Goal: Transaction & Acquisition: Book appointment/travel/reservation

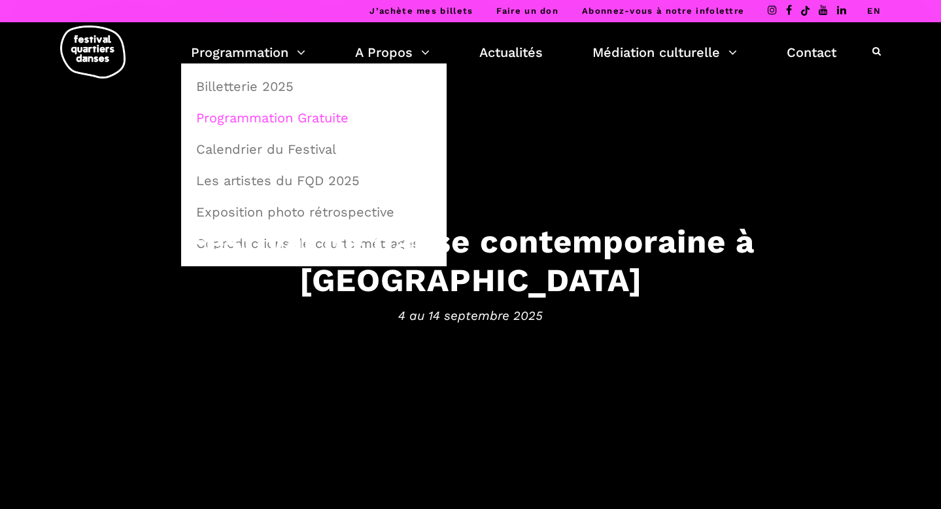
click at [331, 121] on link "Programmation Gratuite" at bounding box center [313, 118] width 251 height 30
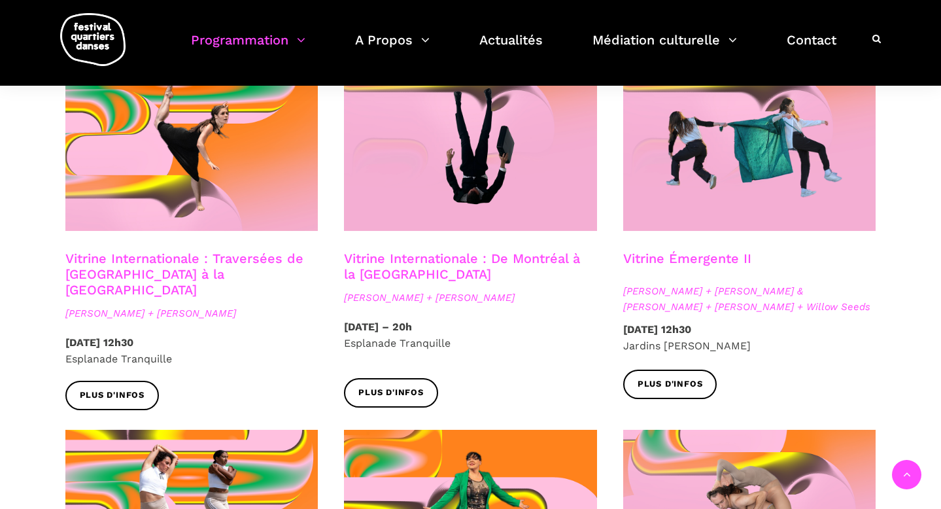
scroll to position [1120, 0]
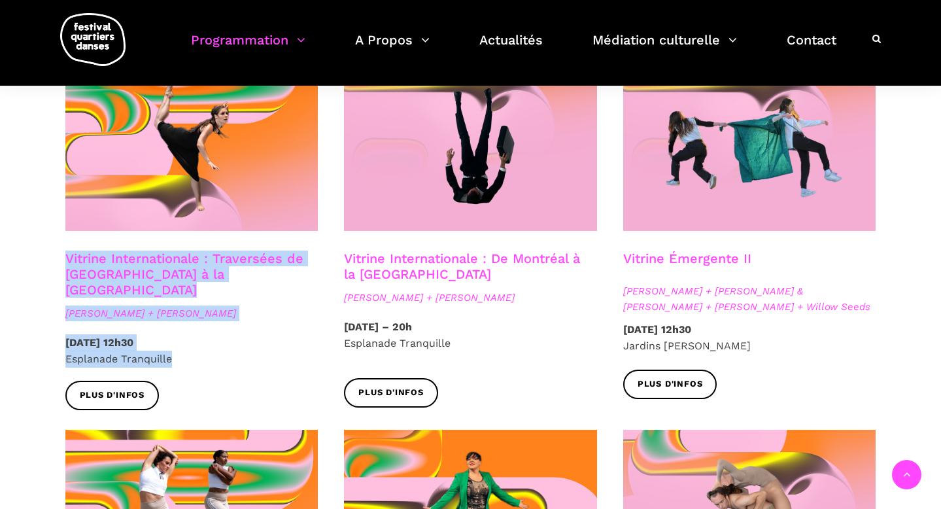
drag, startPoint x: 82, startPoint y: 244, endPoint x: 222, endPoint y: 322, distance: 161.0
click at [222, 322] on div "Vitrine Internationale : Traversées de Vancouver à la Suède Linus Jansner + Reb…" at bounding box center [191, 245] width 279 height 368
copy div "Vitrine Internationale : Traversées de Vancouver à la Suède Linus Jansner + Reb…"
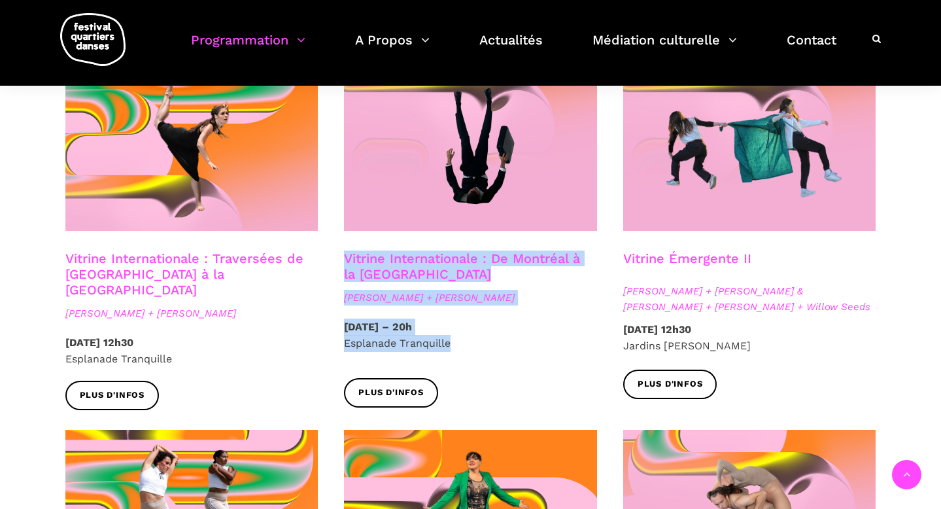
drag, startPoint x: 341, startPoint y: 240, endPoint x: 530, endPoint y: 323, distance: 206.4
click at [530, 323] on div "Vitrine Internationale : De Montréal à la Suède Nicholas Bellefleur + Linus Jan…" at bounding box center [470, 243] width 279 height 365
copy div "Vitrine Internationale : De Montréal à la Suède Nicholas Bellefleur + Linus Jan…"
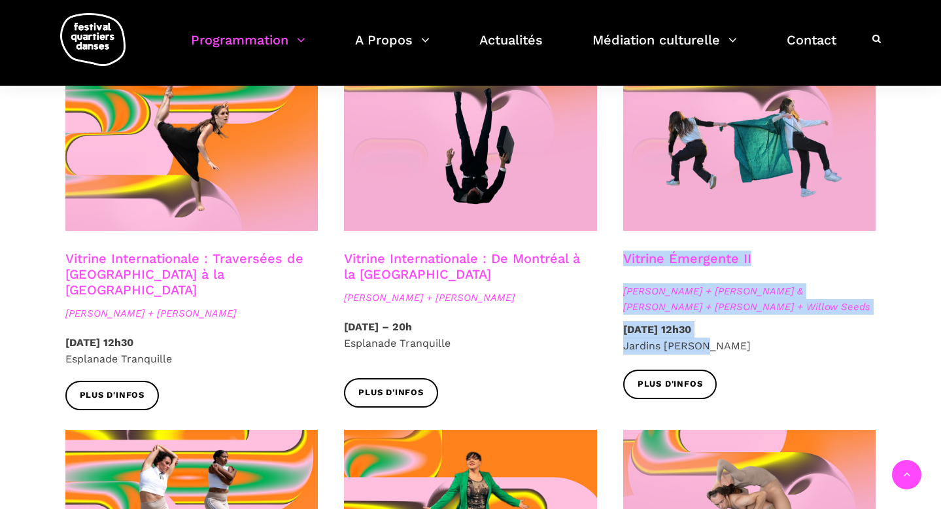
drag, startPoint x: 617, startPoint y: 237, endPoint x: 832, endPoint y: 345, distance: 240.4
click at [832, 345] on div "Vitrine Émergente II Anna Vauquier + Lara & Jhazza + Vincent Lacasse + Willow S…" at bounding box center [749, 239] width 279 height 357
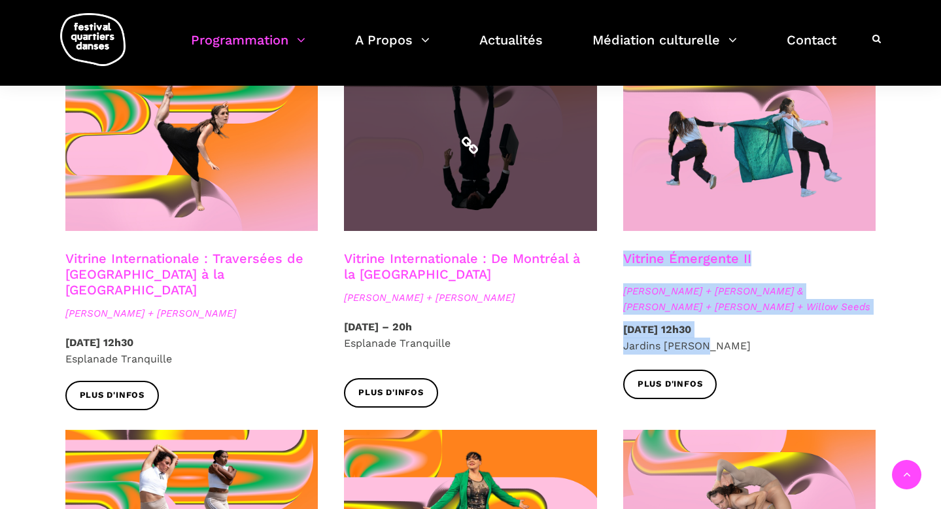
copy div "Vitrine Émergente II Anna Vauquier + Lara & Jhazza + Vincent Lacasse + Willow S…"
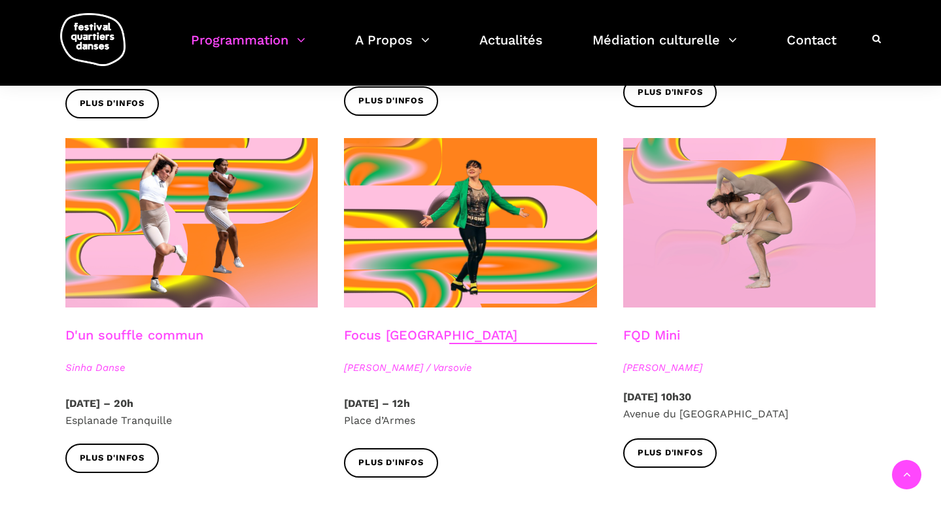
scroll to position [1409, 0]
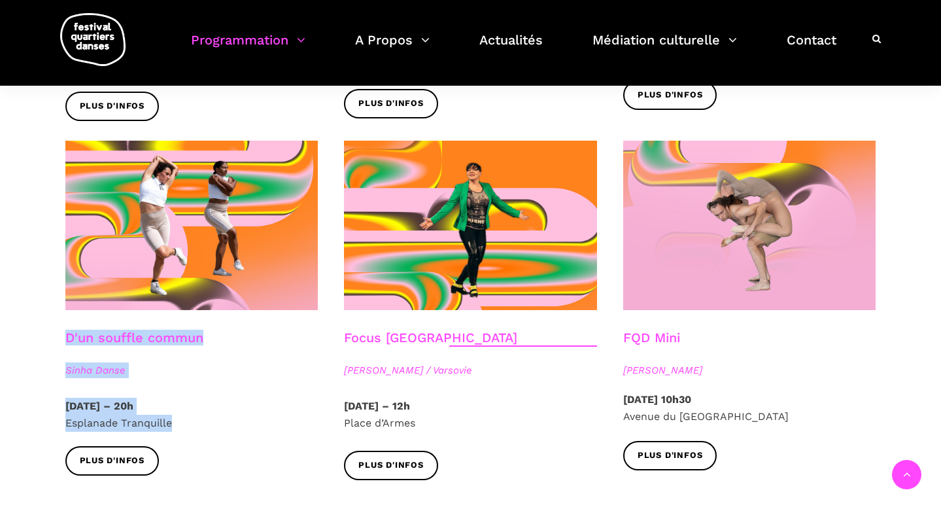
drag, startPoint x: 60, startPoint y: 316, endPoint x: 286, endPoint y: 405, distance: 243.1
click at [286, 405] on div "D'un souffle commun Sinha Danse Mercredi 10 Septembre 2025 – 20h Esplanade Tran…" at bounding box center [191, 318] width 279 height 354
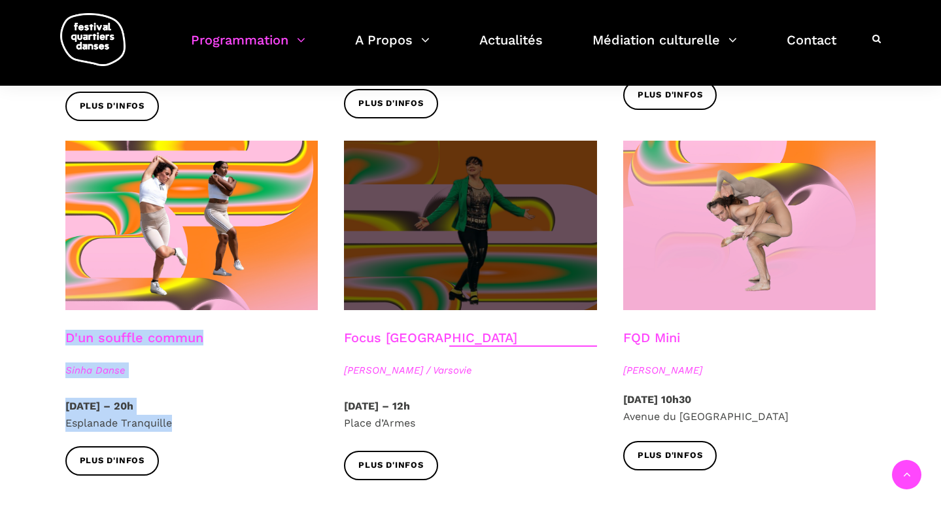
copy div "D'un souffle commun Sinha Danse Mercredi 10 Septembre 2025 – 20h Esplanade Tran…"
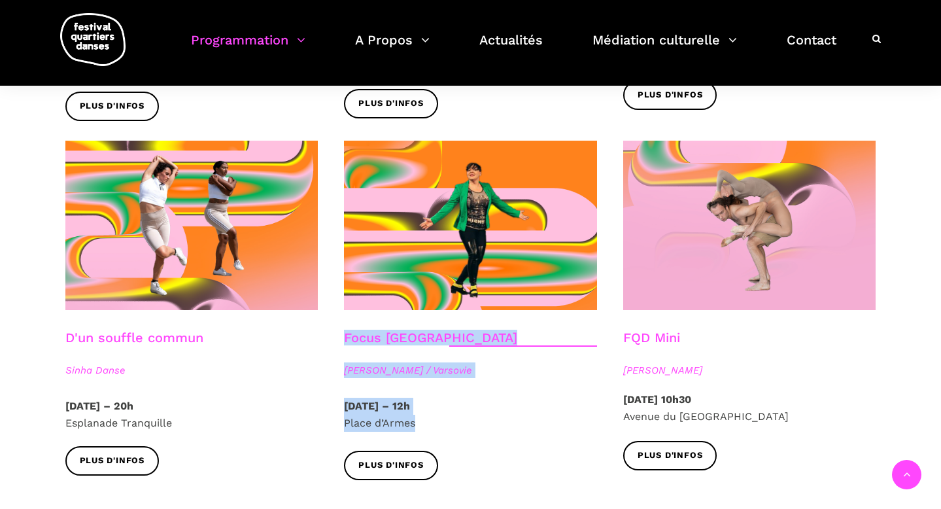
drag, startPoint x: 387, startPoint y: 342, endPoint x: 526, endPoint y: 411, distance: 155.0
click at [526, 411] on div "Focus Pologne Agata Życzkowska / Varsovie Vendredi 12 Septembre 2025 – 12h Plac…" at bounding box center [470, 320] width 279 height 359
copy div "Focus Pologne Agata Życzkowska / Varsovie Vendredi 12 Septembre 2025 – 12h Plac…"
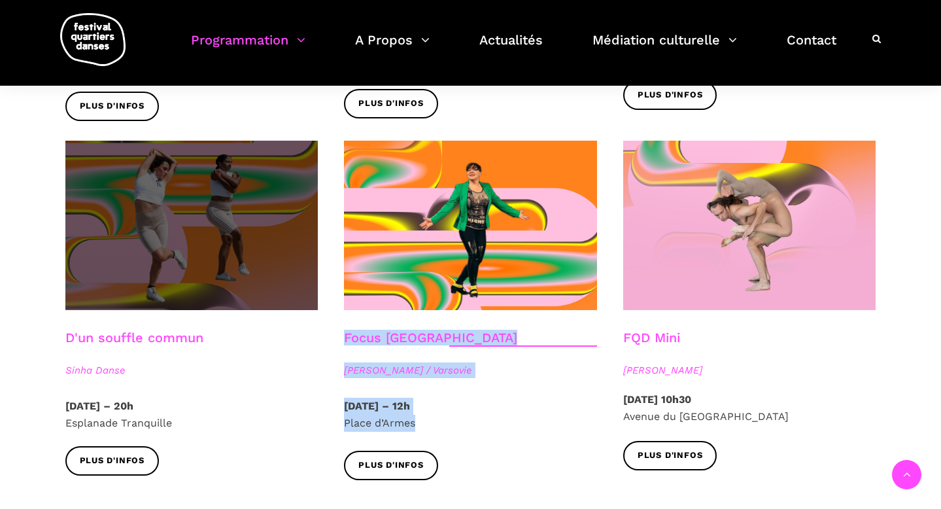
click at [256, 234] on span at bounding box center [191, 225] width 253 height 169
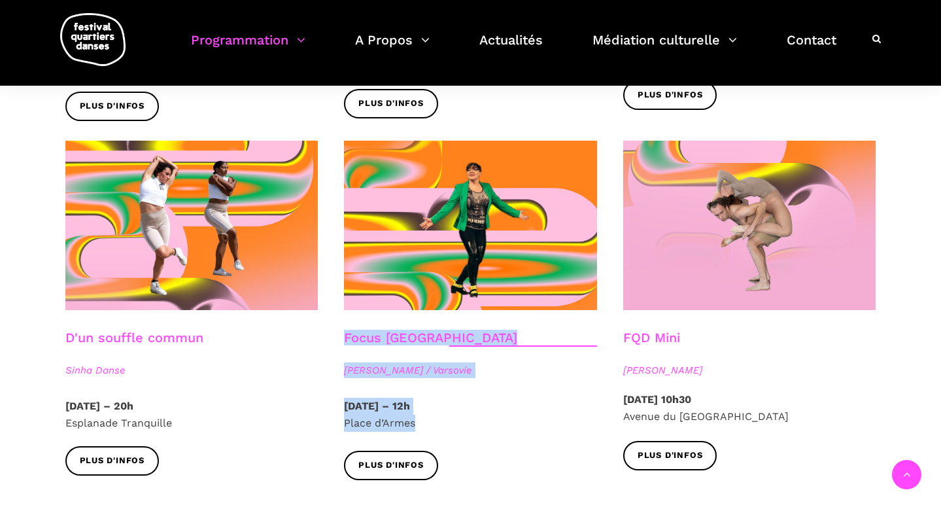
drag, startPoint x: 623, startPoint y: 318, endPoint x: 889, endPoint y: 415, distance: 283.2
copy div "FQD Mini Pauline Gervais Samedi 13 Septembre 2025 – 10h30 Avenue du Musée des B…"
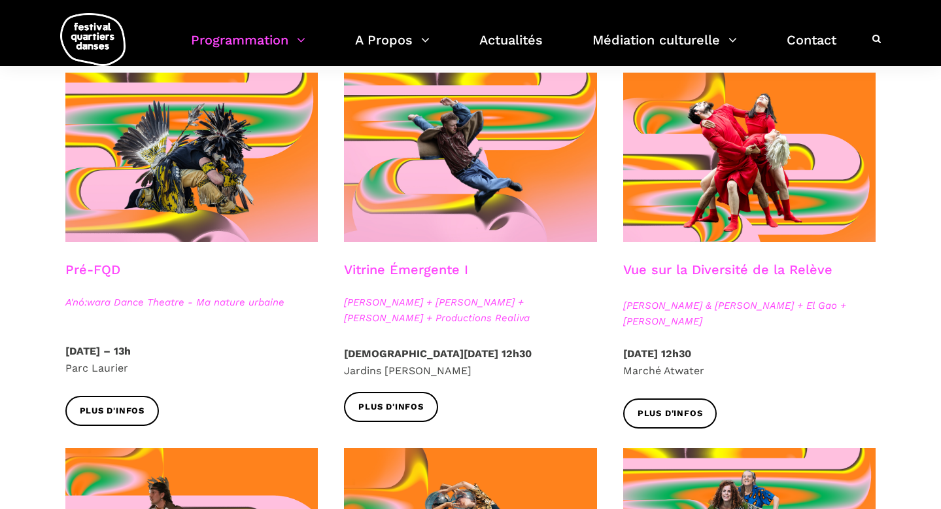
scroll to position [0, 0]
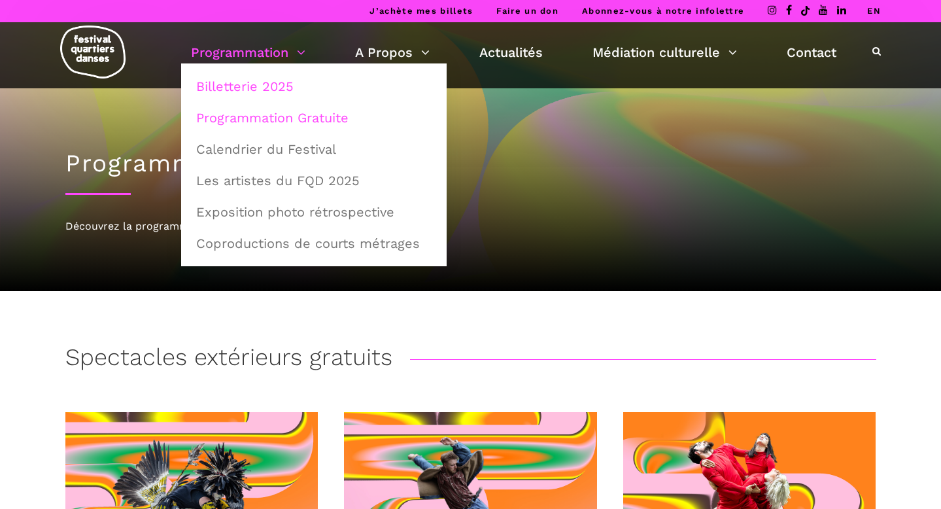
click at [252, 86] on link "Billetterie 2025" at bounding box center [313, 86] width 251 height 30
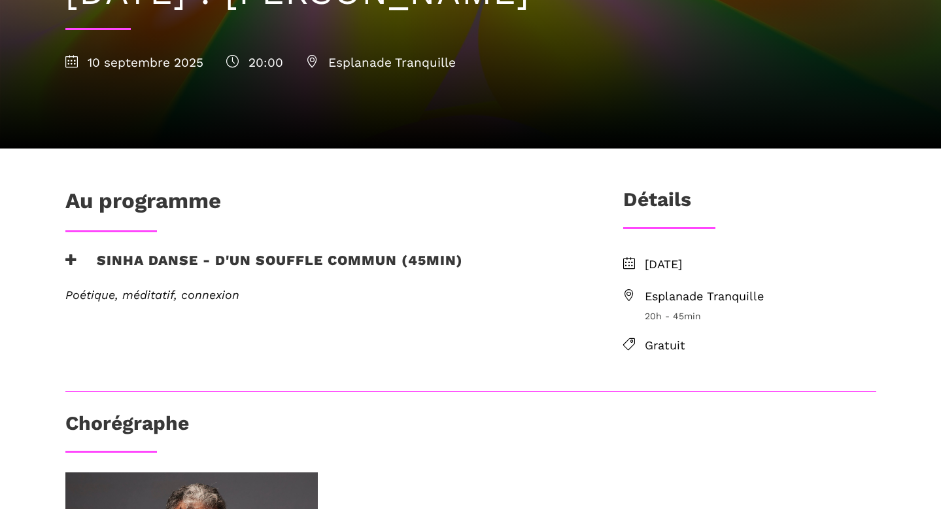
scroll to position [213, 0]
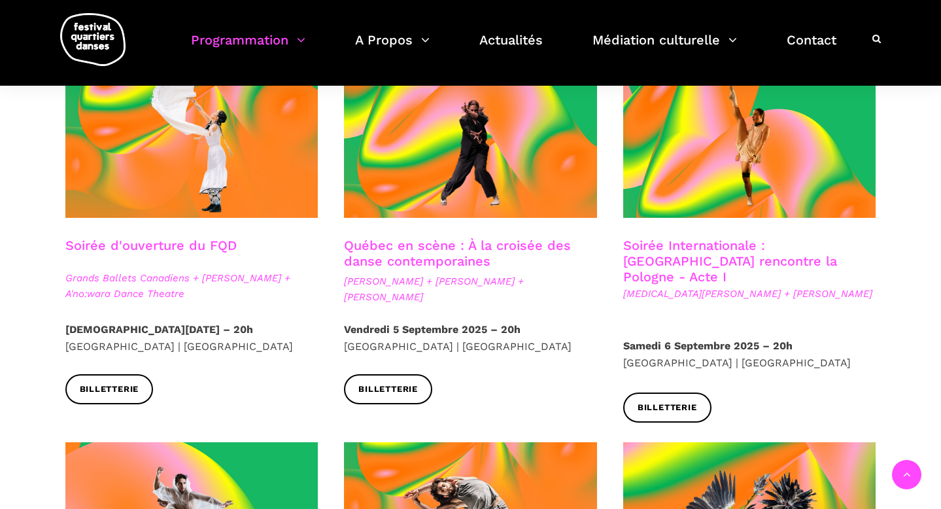
scroll to position [364, 0]
drag, startPoint x: 59, startPoint y: 248, endPoint x: 246, endPoint y: 250, distance: 186.4
click at [246, 250] on div "Soirée d'ouverture du FQD Grands Ballets Canadiens + Charles Brecard + A'no:war…" at bounding box center [191, 279] width 279 height 84
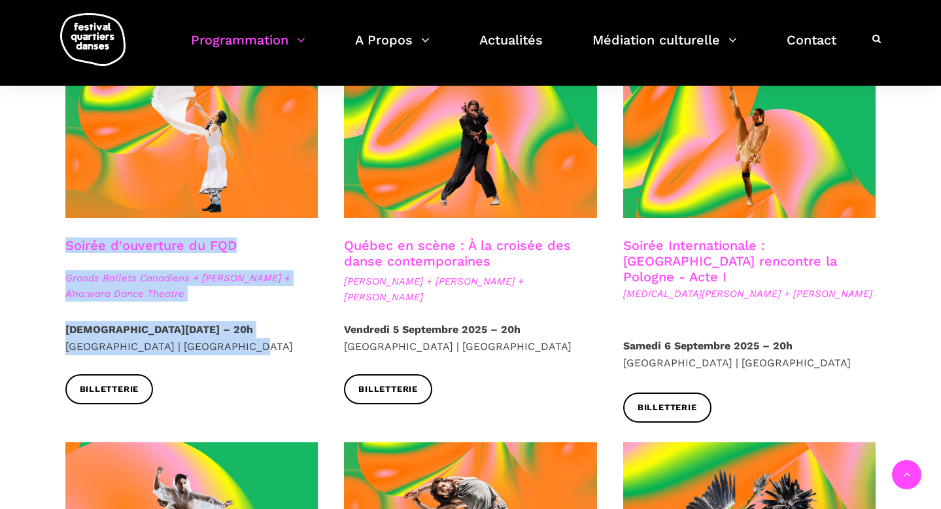
click at [243, 345] on p "Jeudi 4 Septembre 2025 – 20h Cinquième Salle | Place des Arts" at bounding box center [191, 337] width 253 height 33
copy div "Soirée d'ouverture du FQD Grands Ballets Canadiens + Charles Brecard + A'no:war…"
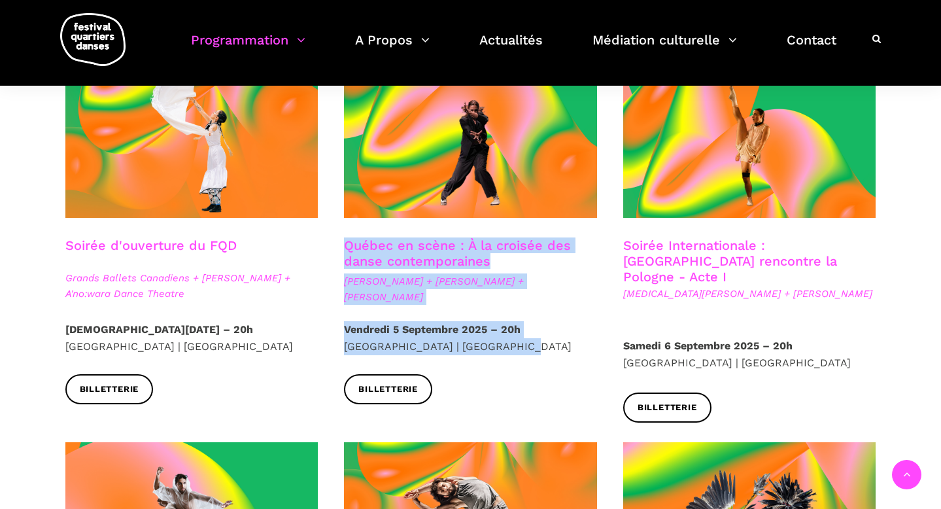
drag, startPoint x: 338, startPoint y: 241, endPoint x: 539, endPoint y: 344, distance: 226.0
click at [539, 344] on div "Québec en scène : À la croisée des danse contemporaines Ivanie Aubin-Malo + Zac…" at bounding box center [470, 235] width 279 height 375
copy div "Québec en scène : À la croisée des danse contemporaines Ivanie Aubin-Malo + Zac…"
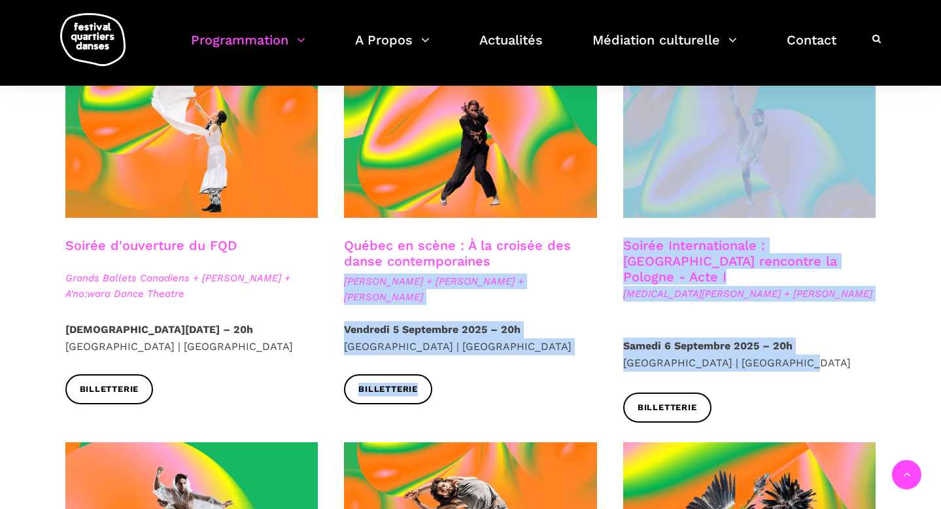
drag, startPoint x: 606, startPoint y: 243, endPoint x: 828, endPoint y: 346, distance: 244.9
click at [838, 338] on p "Samedi 6 Septembre 2025 – 20h Cinquième Salle | Place des Arts" at bounding box center [749, 353] width 253 height 33
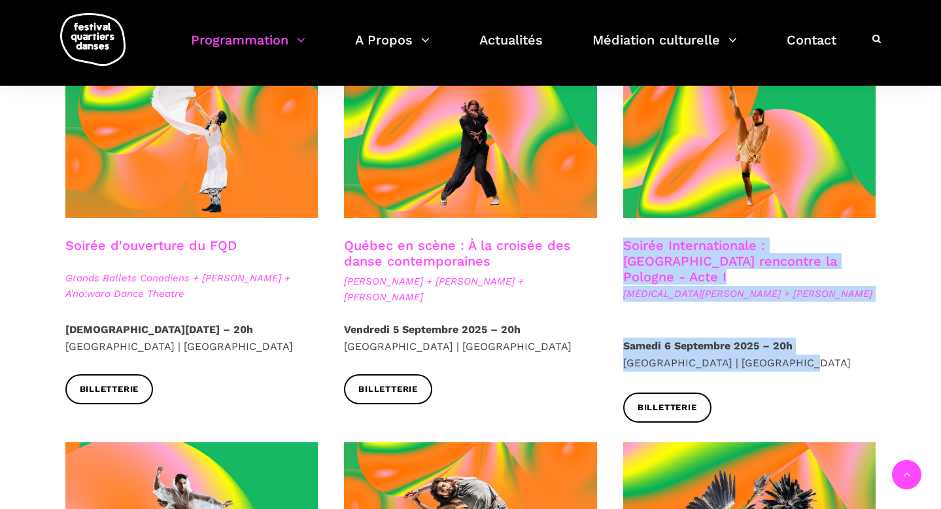
drag, startPoint x: 668, startPoint y: 258, endPoint x: 788, endPoint y: 352, distance: 152.3
click at [788, 352] on div "Soirée Internationale : Montréal rencontre la Pologne - Acte I Kyra Jean Green …" at bounding box center [749, 244] width 279 height 393
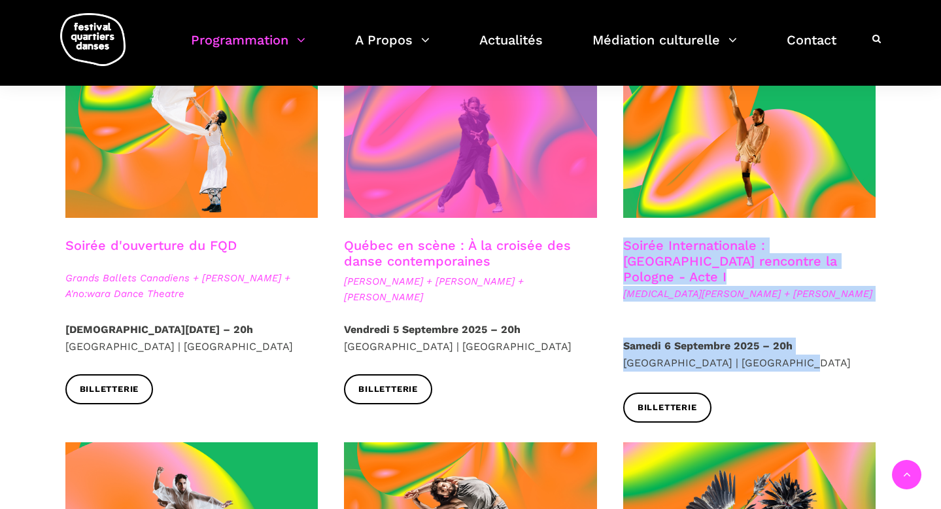
copy div "Soirée Internationale : Montréal rencontre la Pologne - Acte I Kyra Jean Green …"
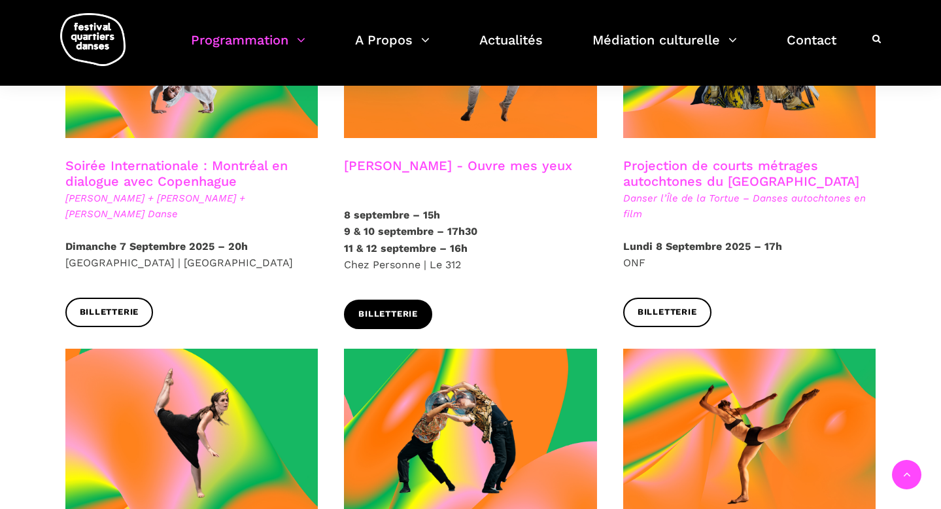
scroll to position [858, 0]
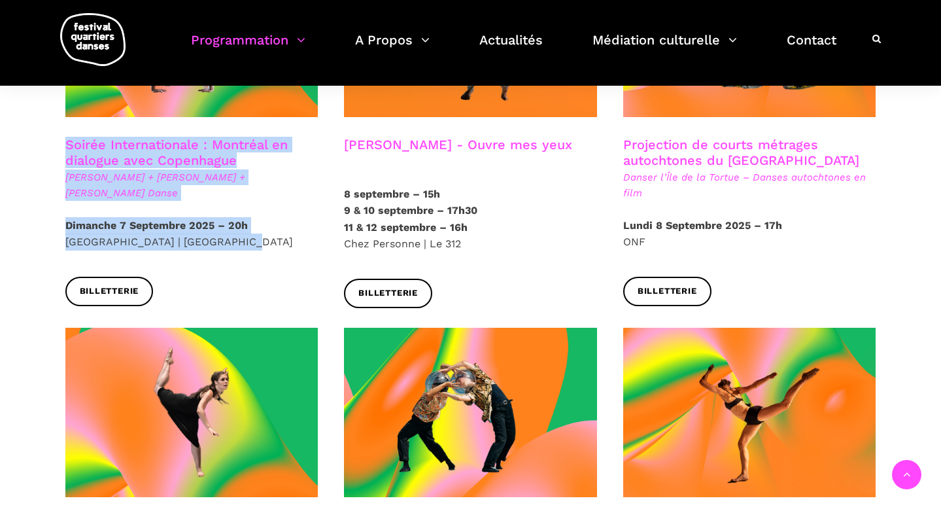
drag, startPoint x: 67, startPoint y: 133, endPoint x: 262, endPoint y: 226, distance: 215.2
click at [262, 226] on div "Soirée Internationale : Montréal en dialogue avec Copenhague Charles-Alexis Des…" at bounding box center [191, 137] width 279 height 378
copy div "Soirée Internationale : Montréal en dialogue avec Copenhague Charles-Alexis Des…"
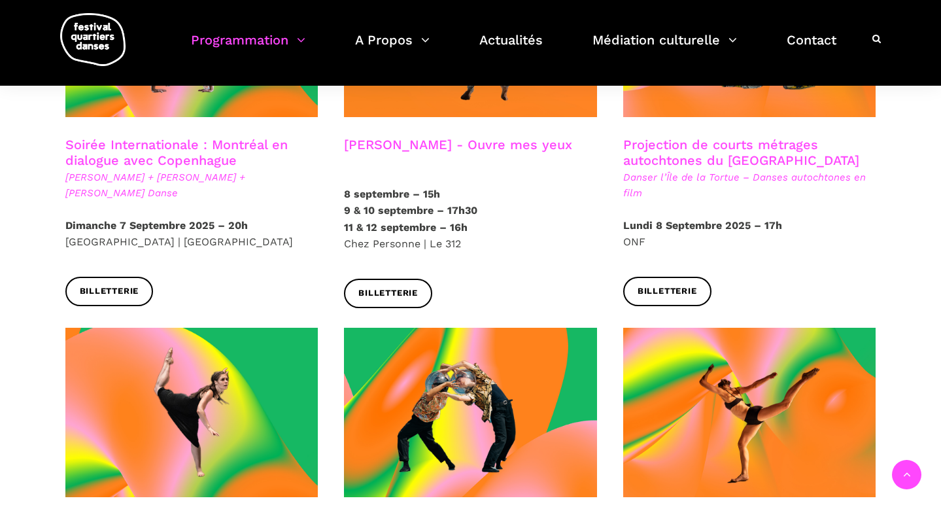
drag, startPoint x: 345, startPoint y: 127, endPoint x: 492, endPoint y: 183, distance: 157.9
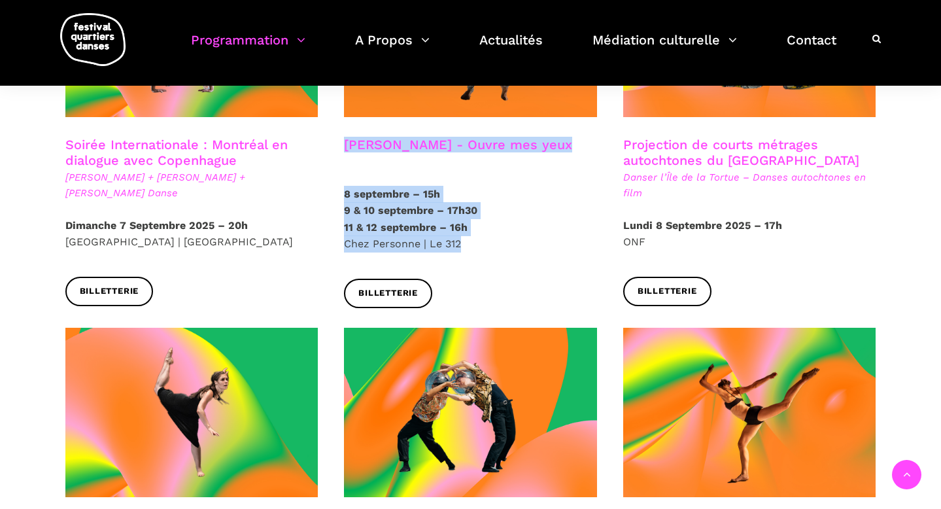
drag, startPoint x: 341, startPoint y: 130, endPoint x: 486, endPoint y: 229, distance: 175.0
click at [486, 229] on div "Charles-Alexis Desgagnés - Ouvre mes yeux 8 septembre – 15h 9 & 10 septembre – …" at bounding box center [470, 138] width 279 height 381
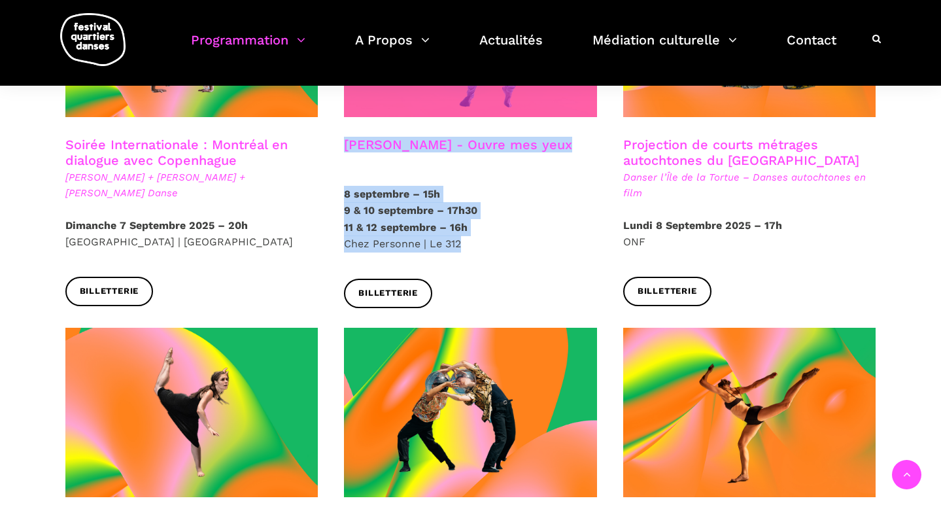
copy div "Charles-Alexis Desgagnés - Ouvre mes yeux 8 septembre – 15h 9 & 10 septembre – …"
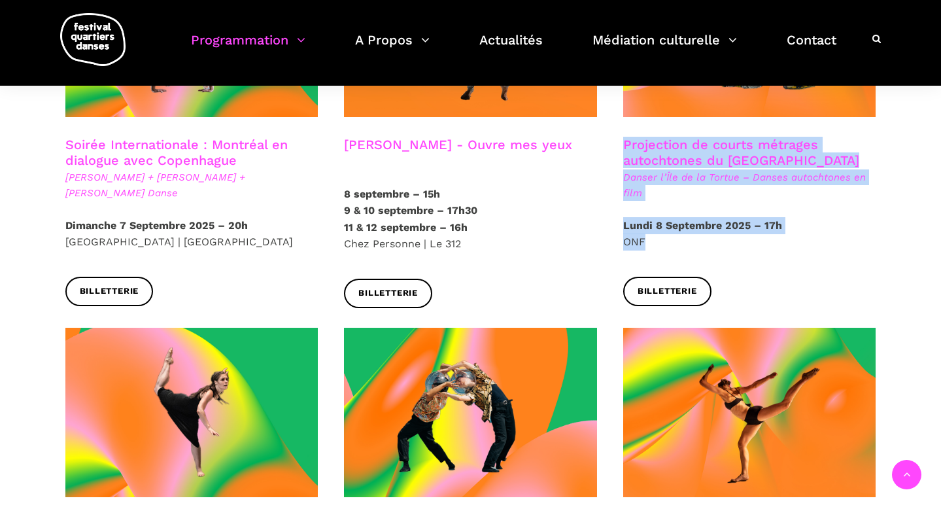
drag, startPoint x: 624, startPoint y: 130, endPoint x: 743, endPoint y: 225, distance: 152.1
click at [743, 225] on div "Projection de courts métrages autochtones du Québec Danser l’Île de la Tortue –…" at bounding box center [749, 137] width 279 height 378
copy div "Projection de courts métrages autochtones du Québec Danser l’Île de la Tortue –…"
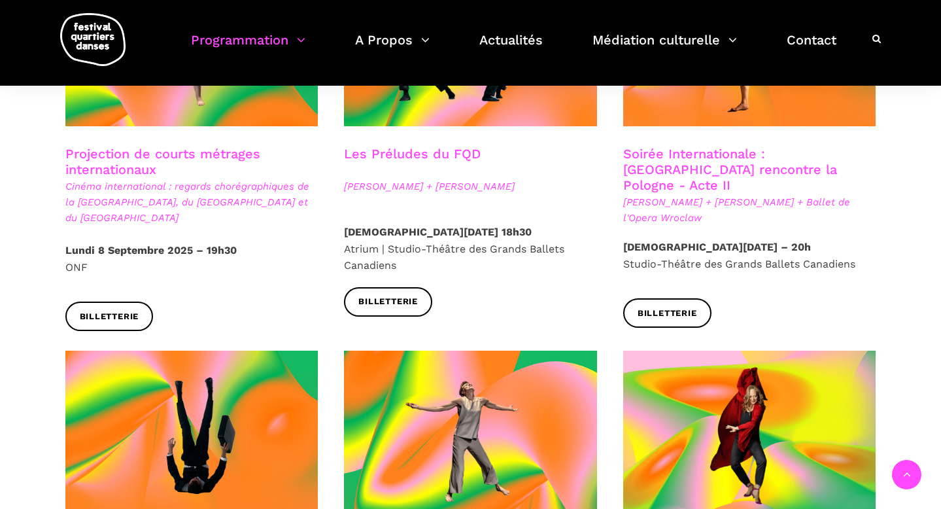
scroll to position [1215, 0]
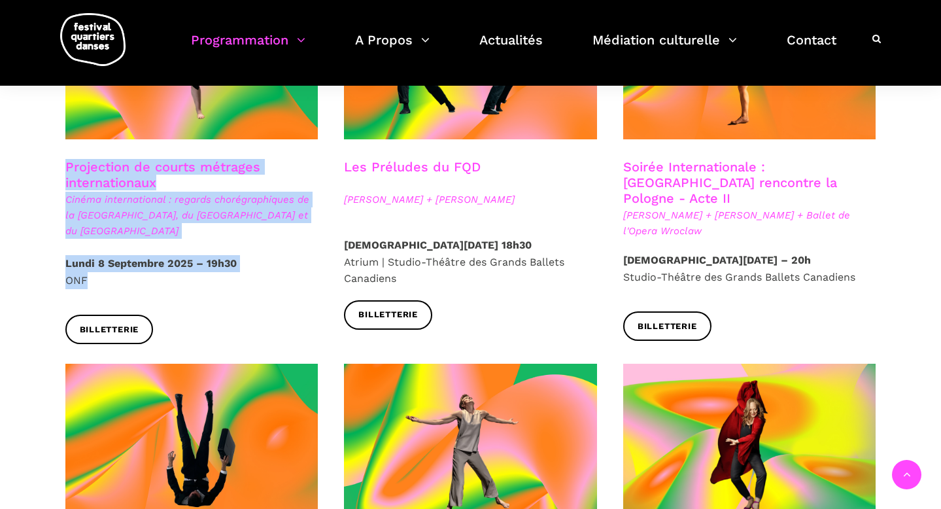
drag, startPoint x: 80, startPoint y: 156, endPoint x: 217, endPoint y: 247, distance: 165.0
click at [217, 247] on div "Projection de courts métrages internationaux Cinéma international : regards cho…" at bounding box center [191, 167] width 279 height 394
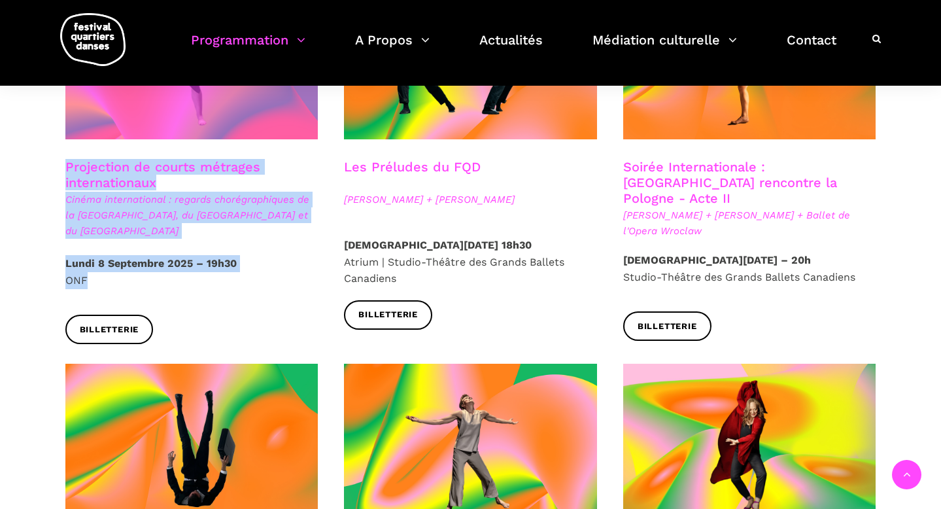
copy div "Projection de courts métrages internationaux Cinéma international : regards cho…"
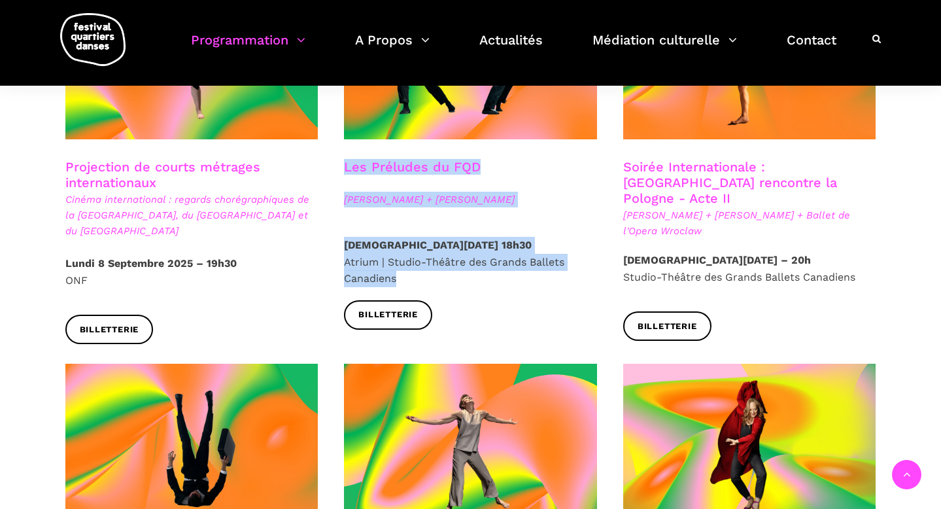
drag, startPoint x: 341, startPoint y: 152, endPoint x: 512, endPoint y: 270, distance: 208.2
click at [512, 270] on div "Les Préludes du FQD Elahe Moonesi + Janelle Hacault Jeudi 11 Septembre 2025 – 1…" at bounding box center [470, 159] width 279 height 379
copy div "Les Préludes du FQD Elahe Moonesi + Janelle Hacault Jeudi 11 Septembre 2025 – 1…"
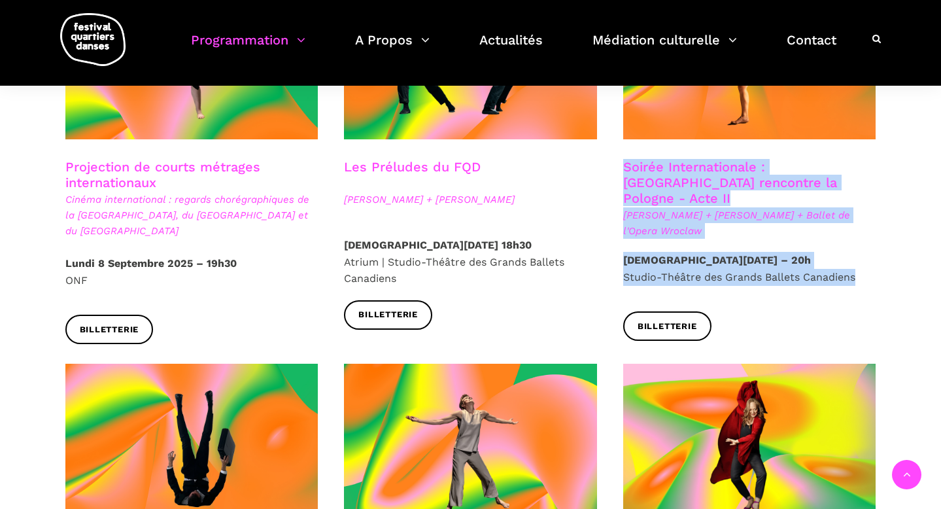
drag, startPoint x: 614, startPoint y: 150, endPoint x: 899, endPoint y: 260, distance: 305.5
click at [899, 260] on div "Spectacles en salles Soirée d'ouverture du FQD Grands Ballets Canadiens + Charl…" at bounding box center [470, 360] width 863 height 2464
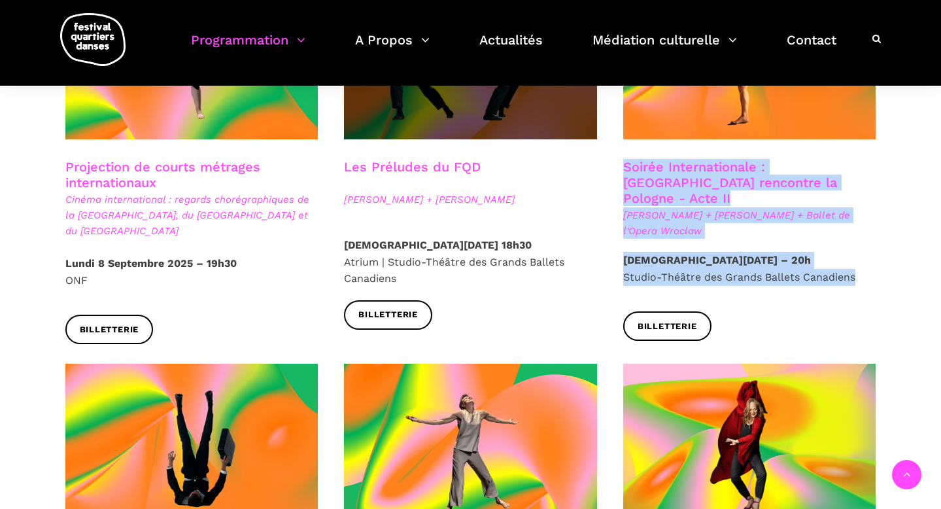
copy div "Soirée Internationale : Montréal rencontre la Pologne - Acte II Béatrice Larriv…"
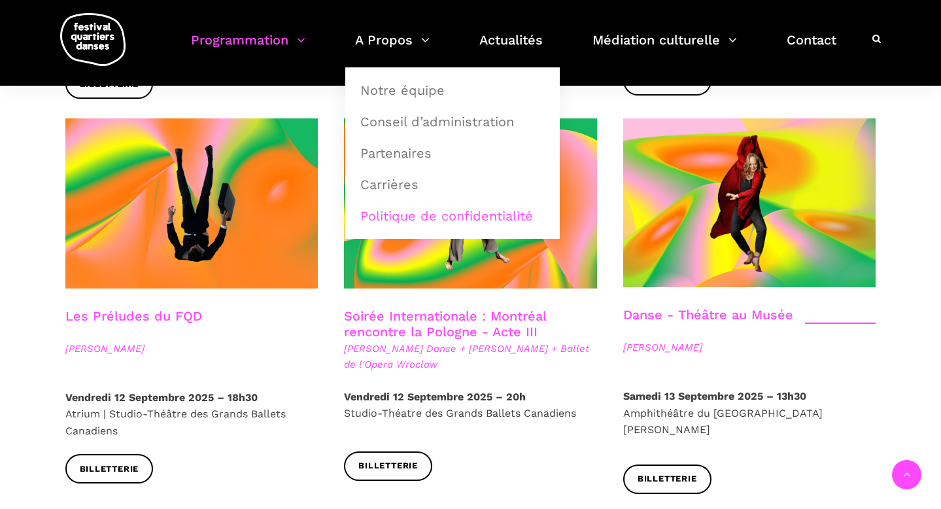
scroll to position [1463, 0]
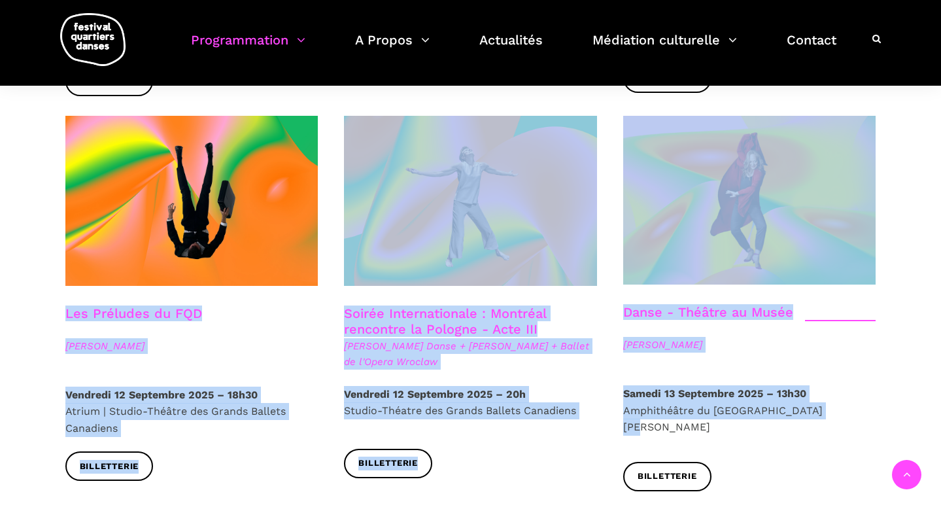
drag, startPoint x: 46, startPoint y: 279, endPoint x: 887, endPoint y: 384, distance: 847.4
click at [887, 384] on div "Spectacles en salles Soirée d'ouverture du FQD Grands Ballets Canadiens + Charl…" at bounding box center [470, 112] width 863 height 2464
copy div "Les Préludes du FQD Nicholas Bellefleur Vendredi 12 Septembre 2025 – 18h30 Atri…"
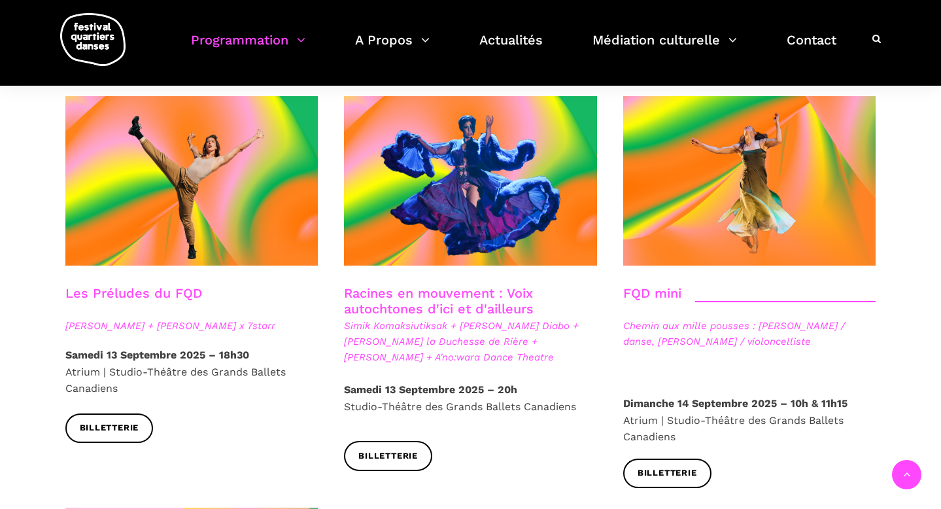
scroll to position [1914, 0]
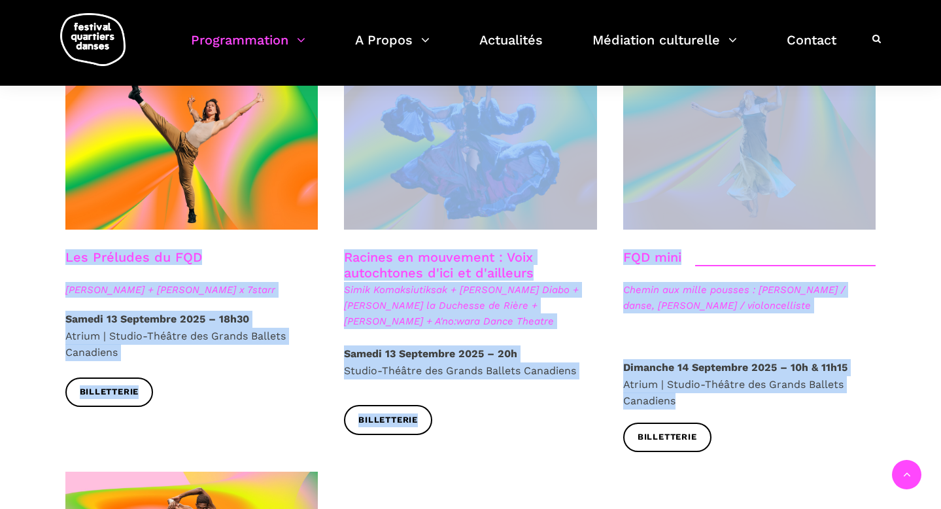
drag, startPoint x: 58, startPoint y: 215, endPoint x: 870, endPoint y: 377, distance: 828.7
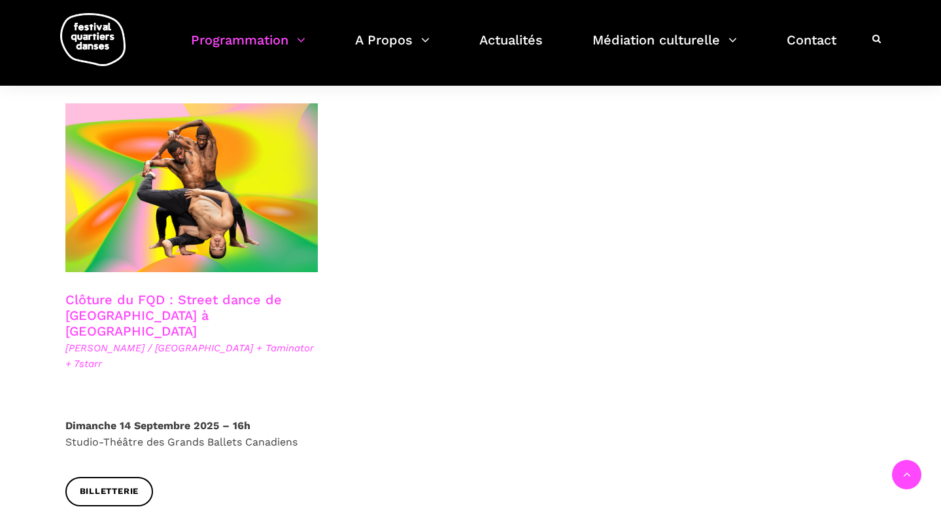
scroll to position [2298, 0]
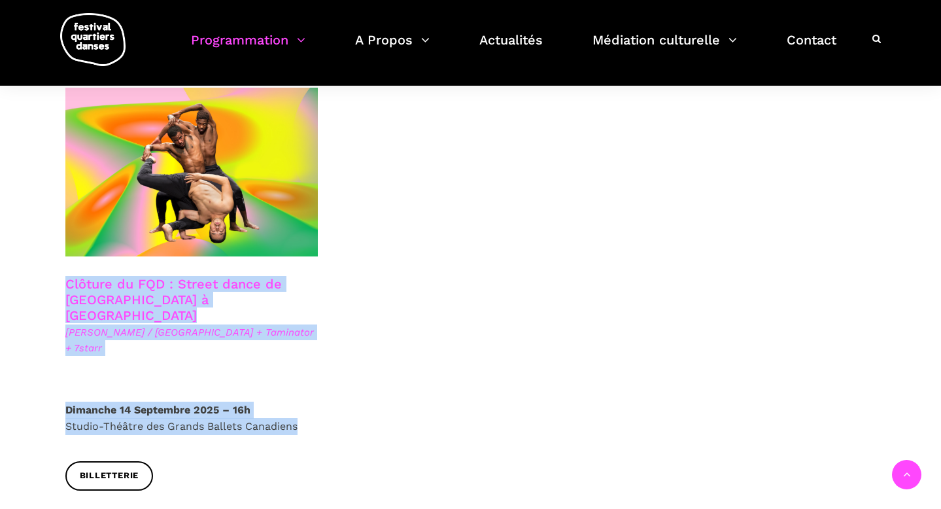
drag, startPoint x: 54, startPoint y: 239, endPoint x: 341, endPoint y: 365, distance: 314.1
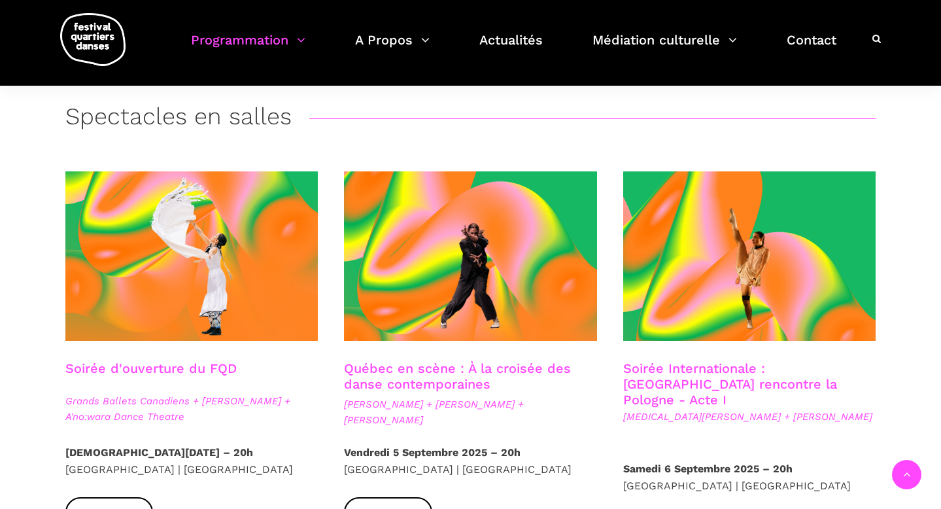
scroll to position [241, 0]
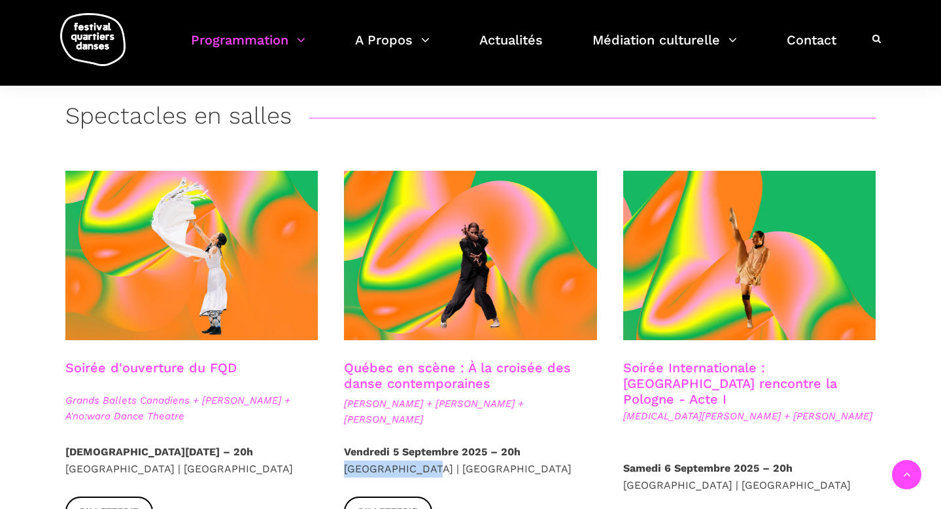
drag, startPoint x: 345, startPoint y: 471, endPoint x: 427, endPoint y: 471, distance: 82.4
click at [427, 471] on p "Vendredi 5 Septembre 2025 – 20h Cinquième salle | Place des Arts" at bounding box center [470, 459] width 253 height 33
click at [108, 41] on img at bounding box center [92, 39] width 65 height 53
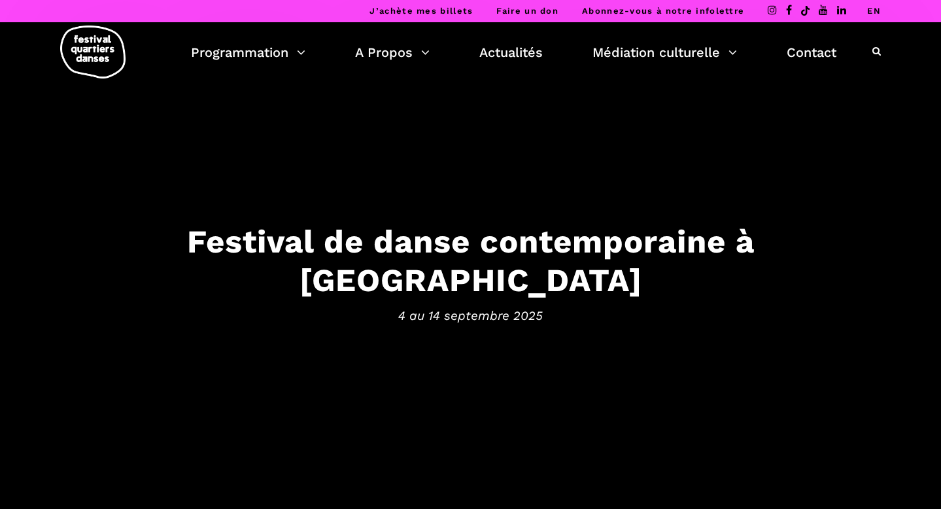
click at [788, 7] on icon at bounding box center [789, 10] width 6 height 10
